Goal: Task Accomplishment & Management: Complete application form

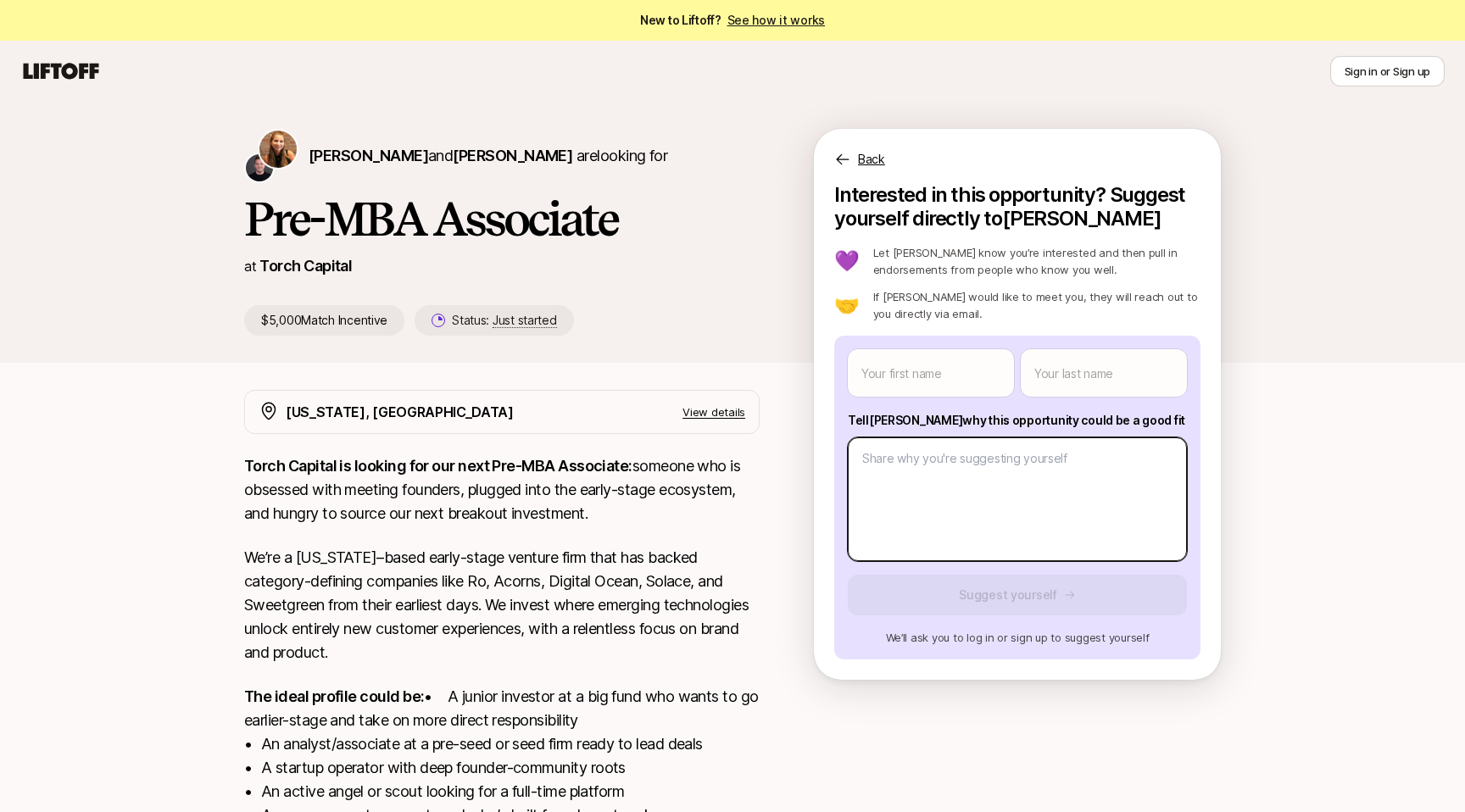
type textarea "x"
click at [976, 536] on body "New to Liftoff? See how it works Sign in or Sign up Sign in or Sign up [PERSON_…" at bounding box center [732, 406] width 1465 height 812
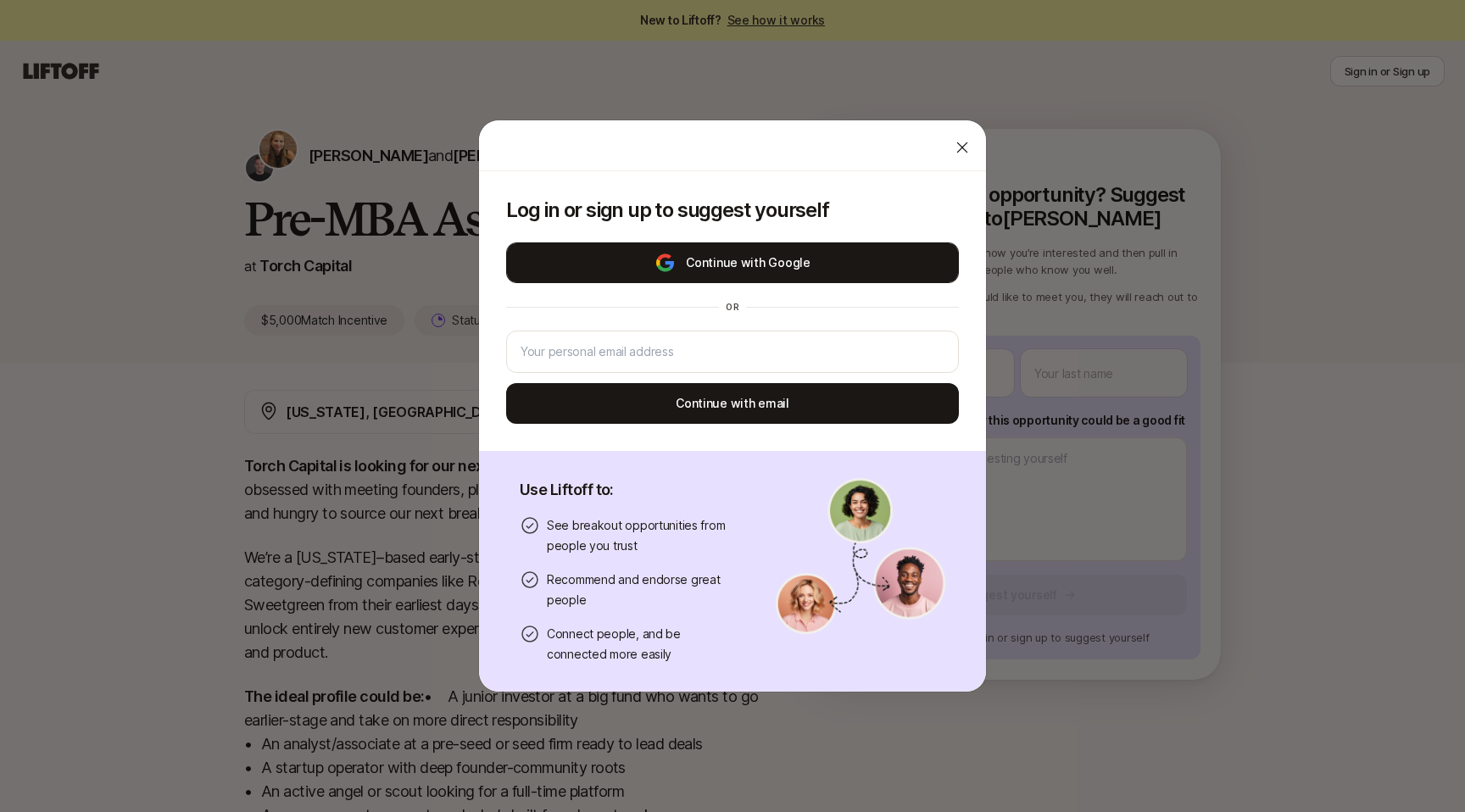
click at [744, 267] on button "Continue with Google" at bounding box center [733, 263] width 453 height 41
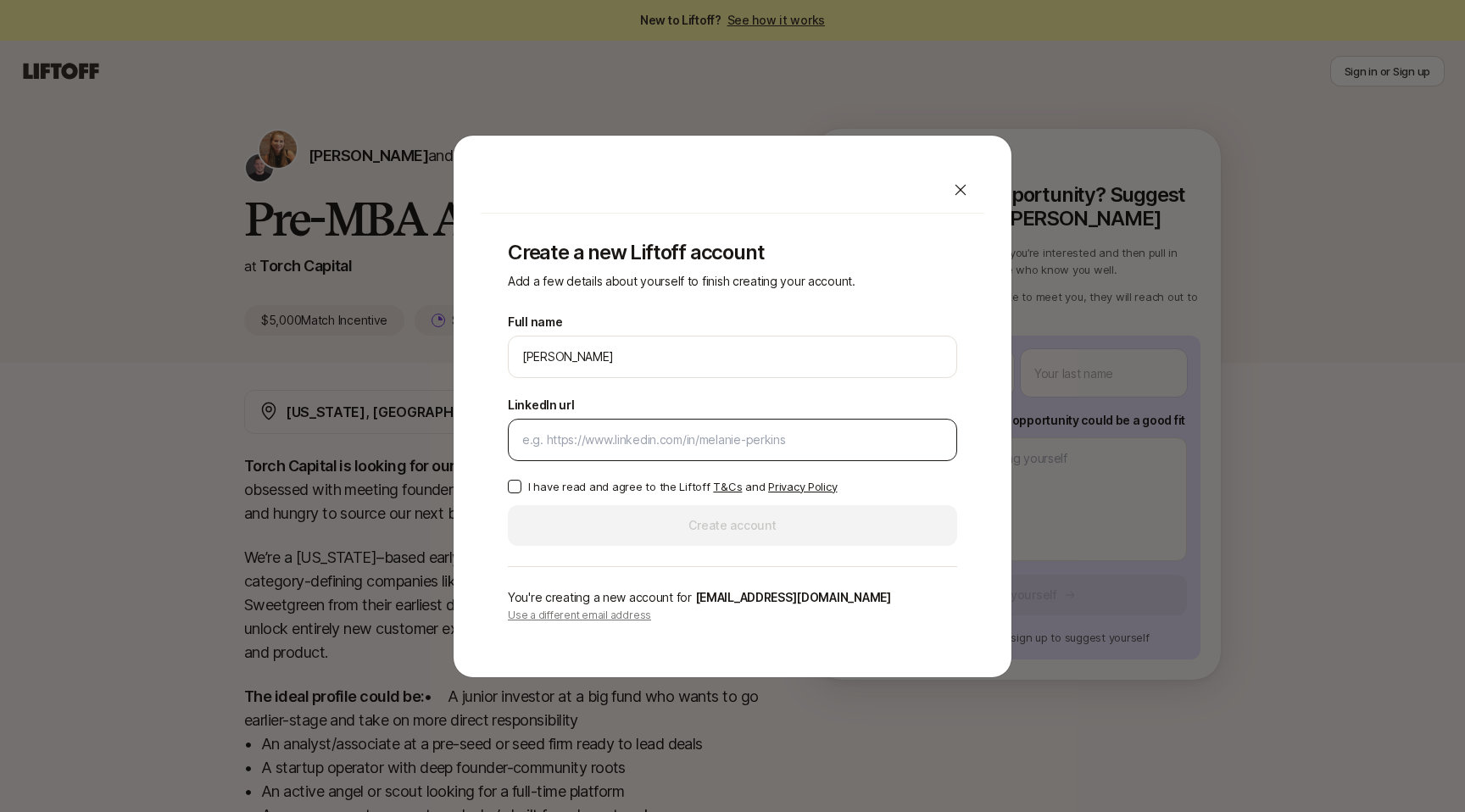
click at [691, 446] on input "LinkedIn url" at bounding box center [732, 439] width 421 height 20
paste input "https://www.linkedin.com/in/eric-z-shan/"
type input "https://www.linkedin.com/in/eric-z-shan/"
click at [517, 478] on label "I have read and agree to the Liftoff T&Cs and Privacy Policy" at bounding box center [732, 486] width 449 height 17
click at [517, 480] on button "I have read and agree to the Liftoff T&Cs and Privacy Policy" at bounding box center [514, 487] width 14 height 14
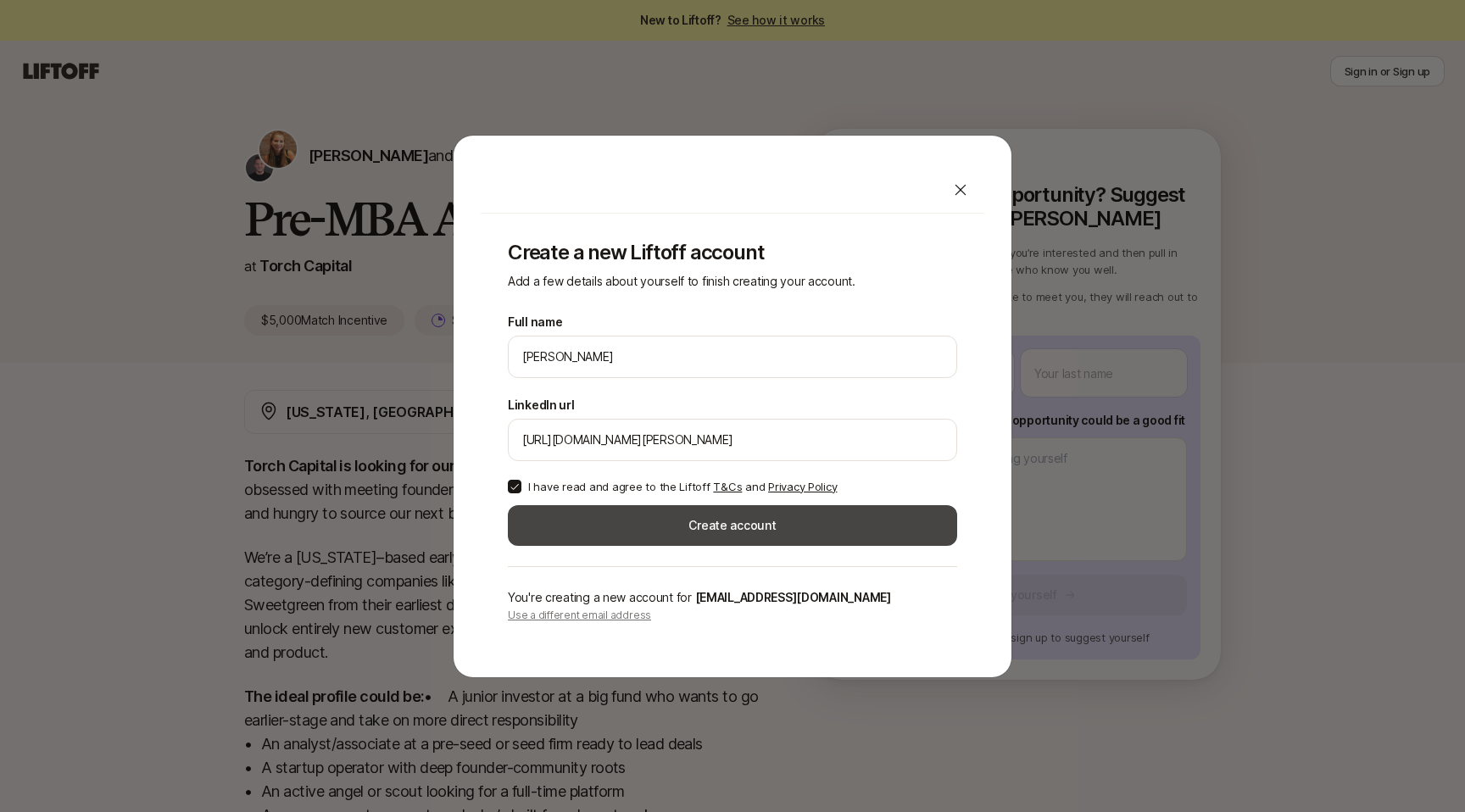
click at [590, 533] on button "Create account" at bounding box center [732, 526] width 449 height 41
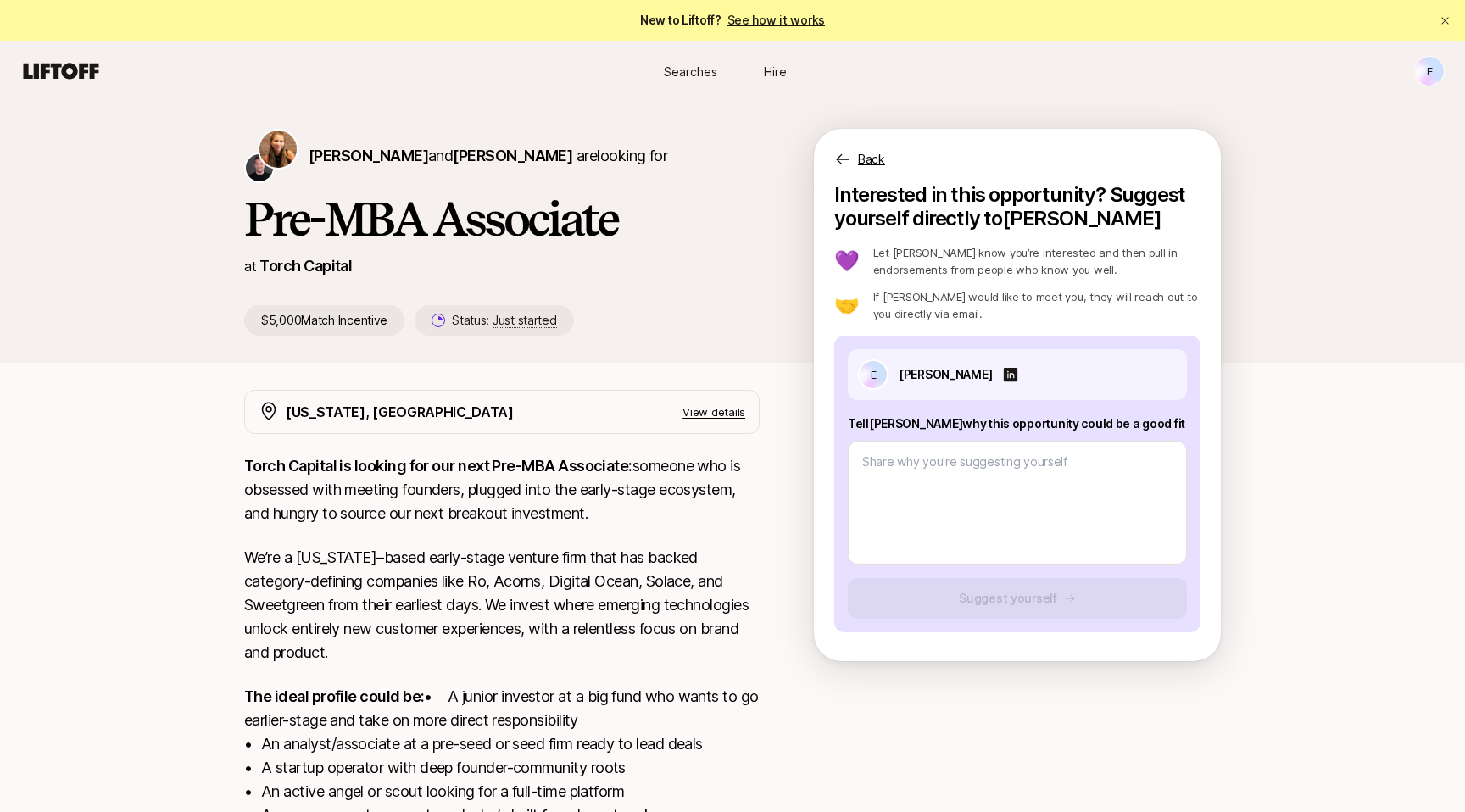
type textarea "x"
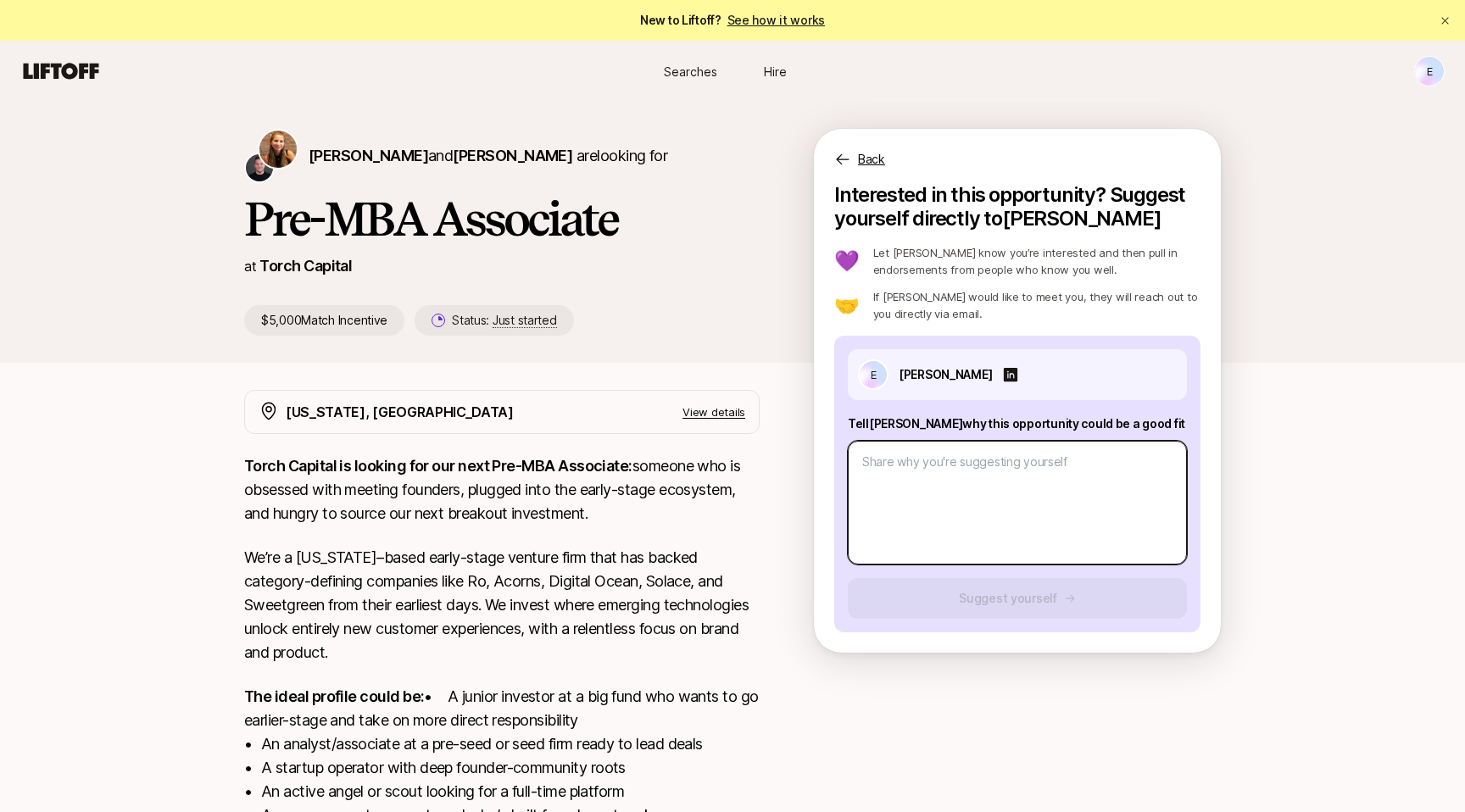
click at [966, 519] on textarea at bounding box center [1017, 503] width 339 height 124
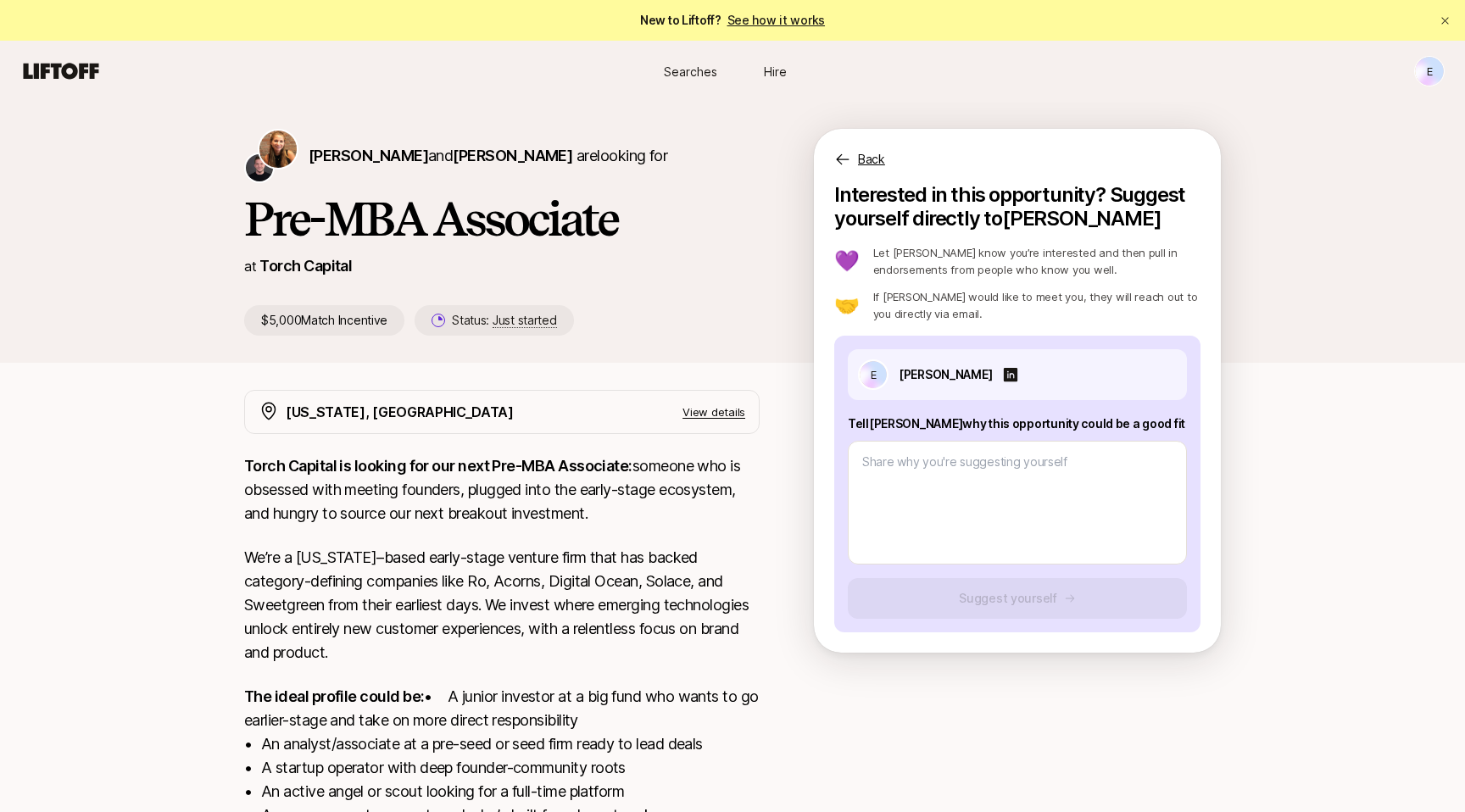
click at [1291, 473] on div "Katie Reiner and Christopher Harper are looking for Pre-MBA Associate at Torch …" at bounding box center [732, 557] width 1465 height 913
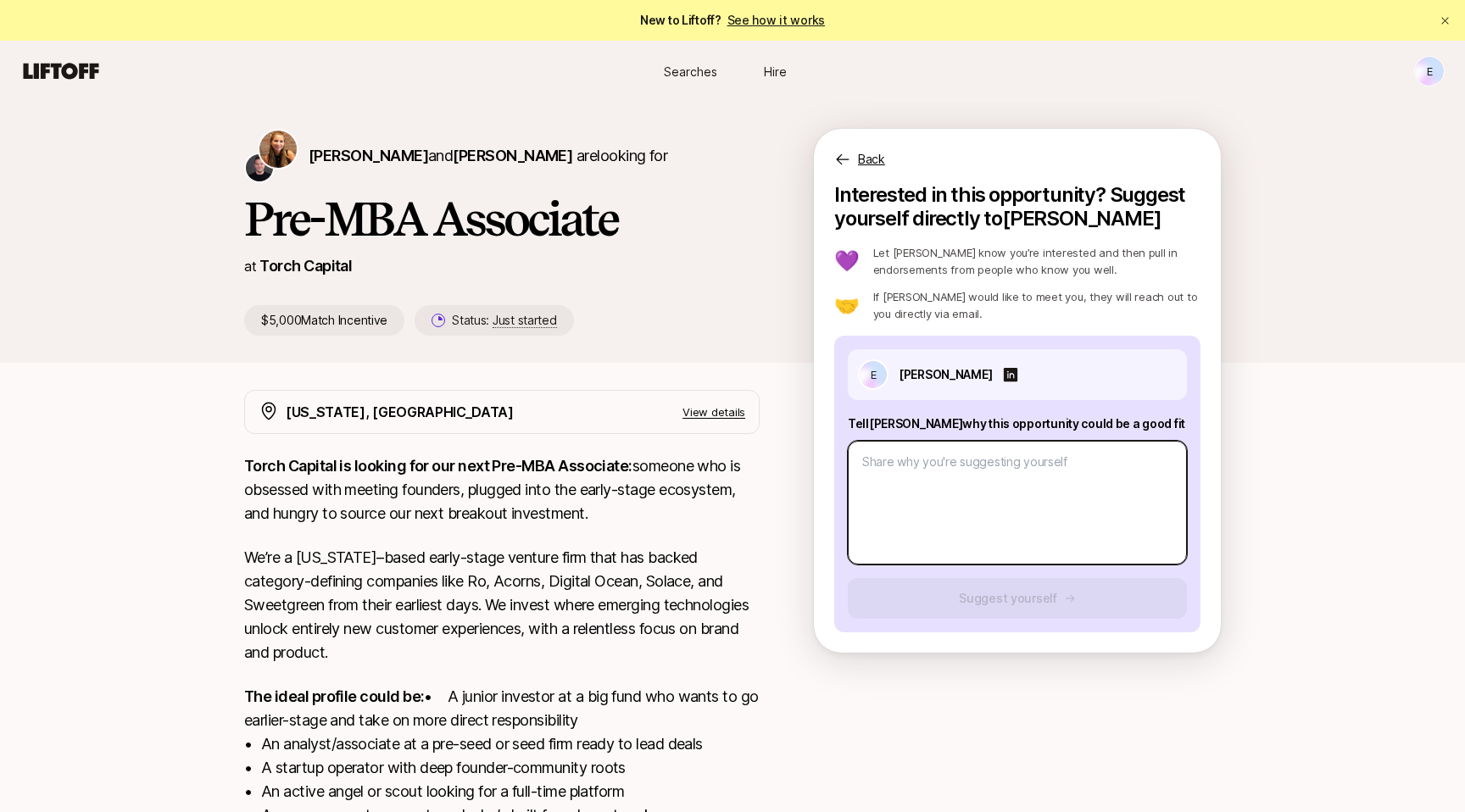
click at [1033, 508] on textarea at bounding box center [1017, 503] width 339 height 124
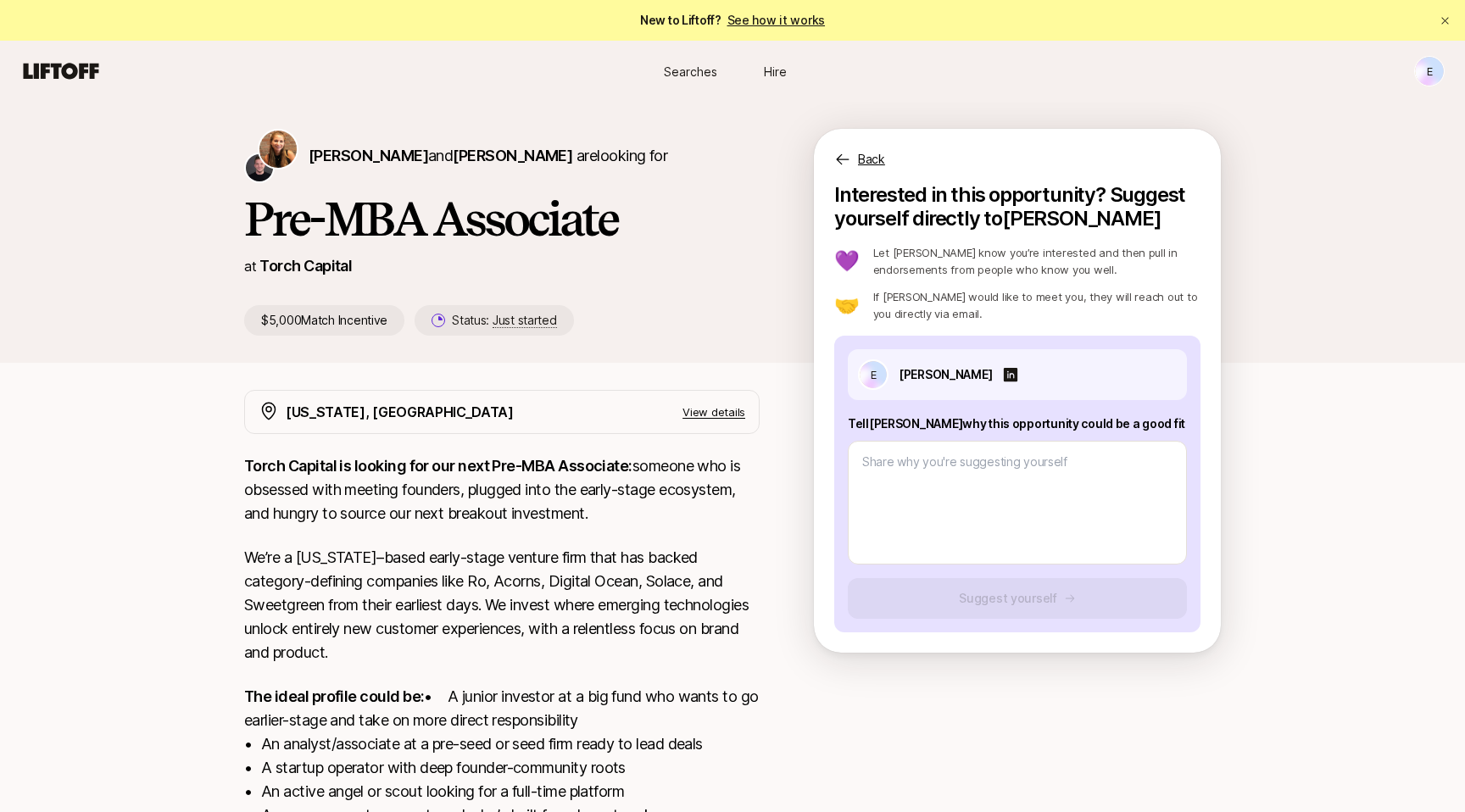
click at [1307, 436] on div "Katie Reiner and Christopher Harper are looking for Pre-MBA Associate at Torch …" at bounding box center [732, 557] width 1465 height 913
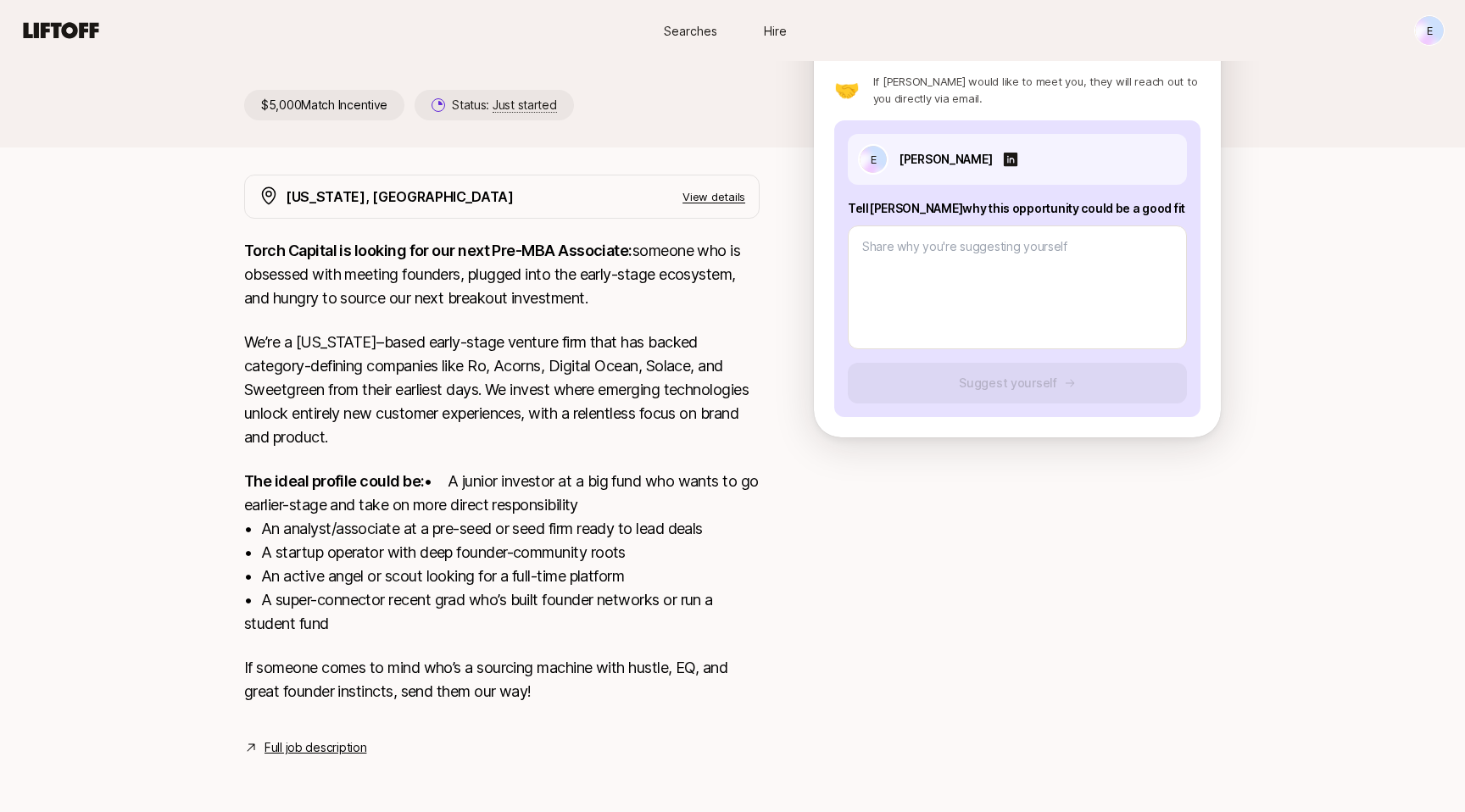
click at [296, 742] on link "Full job description" at bounding box center [315, 748] width 102 height 20
click at [312, 753] on link "Full job description" at bounding box center [315, 748] width 102 height 20
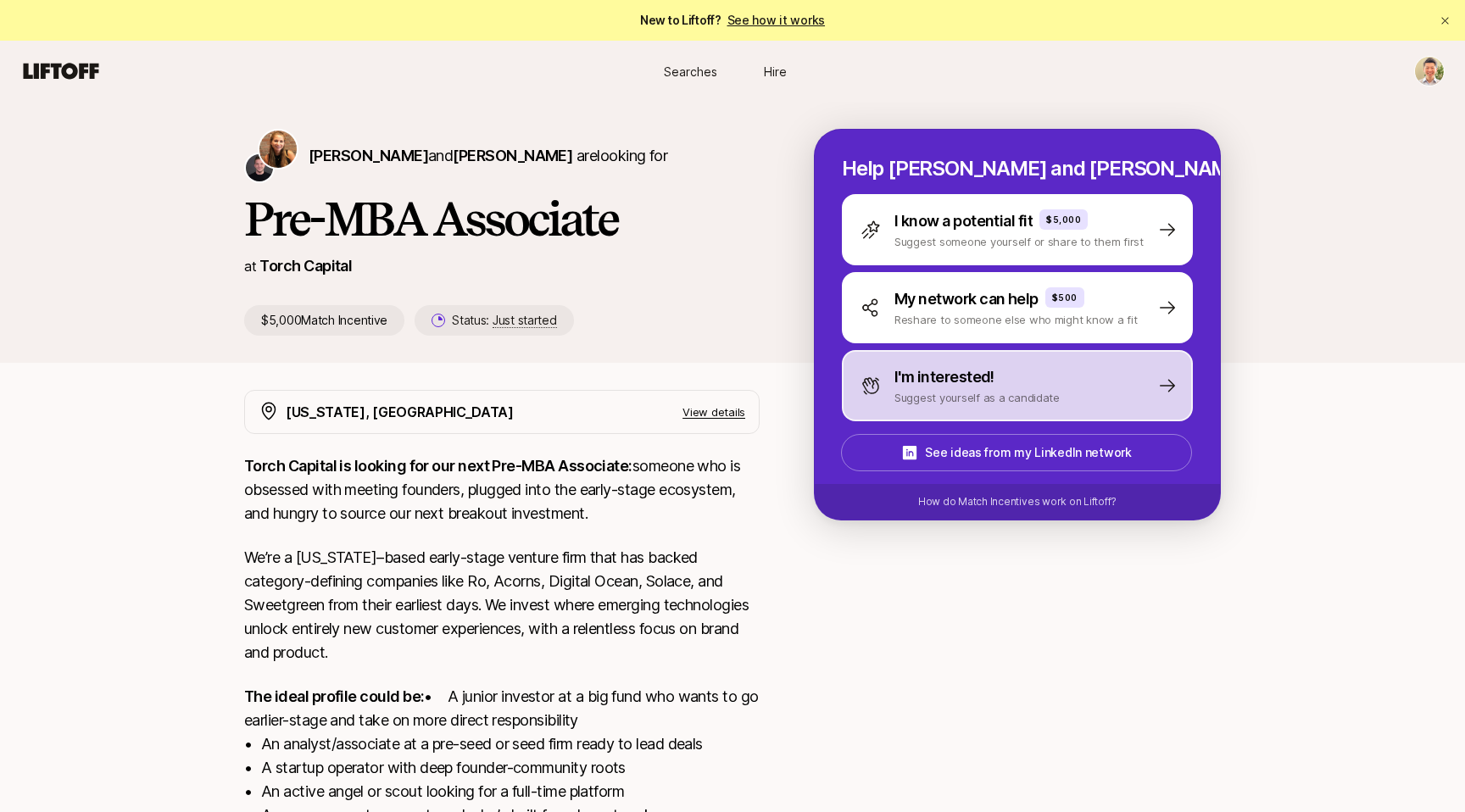
click at [952, 389] on p "Suggest yourself as a candidate" at bounding box center [976, 397] width 165 height 17
